Goal: Navigation & Orientation: Find specific page/section

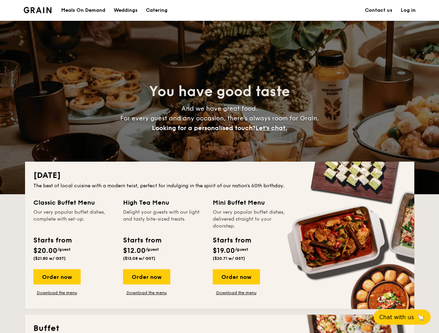
click at [219, 167] on div "[DATE] The best of local cuisine with a modern twist, perfect for indulging in …" at bounding box center [219, 236] width 389 height 148
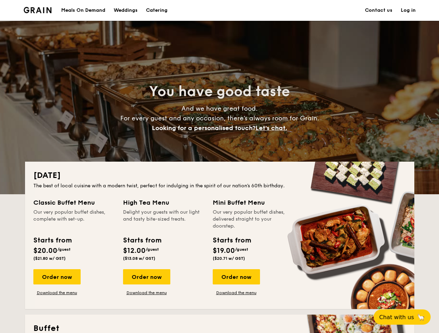
click at [408, 10] on link "Log in" at bounding box center [407, 10] width 15 height 21
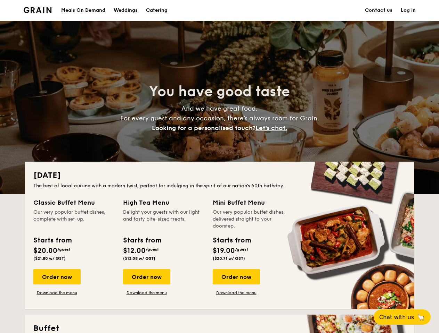
click at [273, 128] on span "Let's chat." at bounding box center [271, 128] width 32 height 8
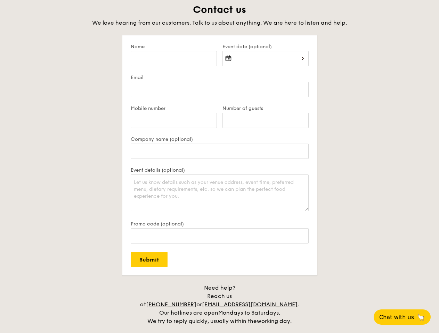
click at [406, 317] on span "Chat with us" at bounding box center [396, 317] width 35 height 7
